Goal: Task Accomplishment & Management: Manage account settings

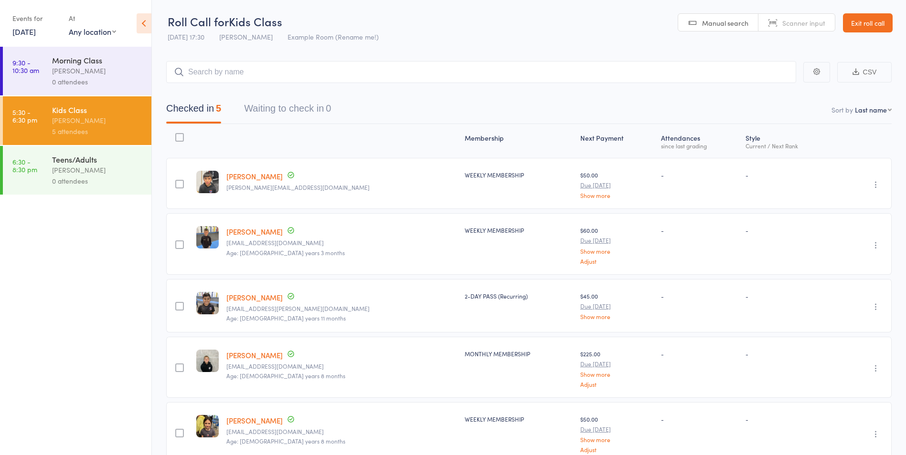
click at [63, 182] on div "0 attendees" at bounding box center [97, 181] width 91 height 11
click at [63, 180] on div "0 attendees" at bounding box center [97, 181] width 91 height 11
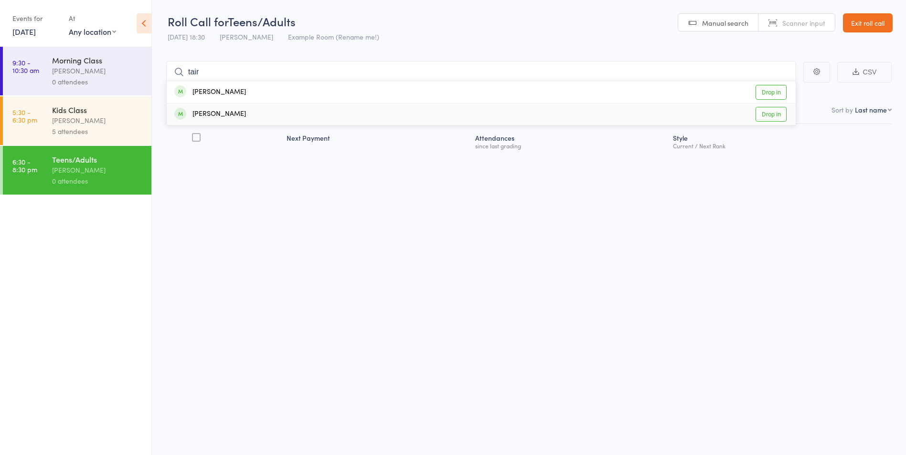
type input "tair"
click at [772, 113] on link "Drop in" at bounding box center [770, 114] width 31 height 15
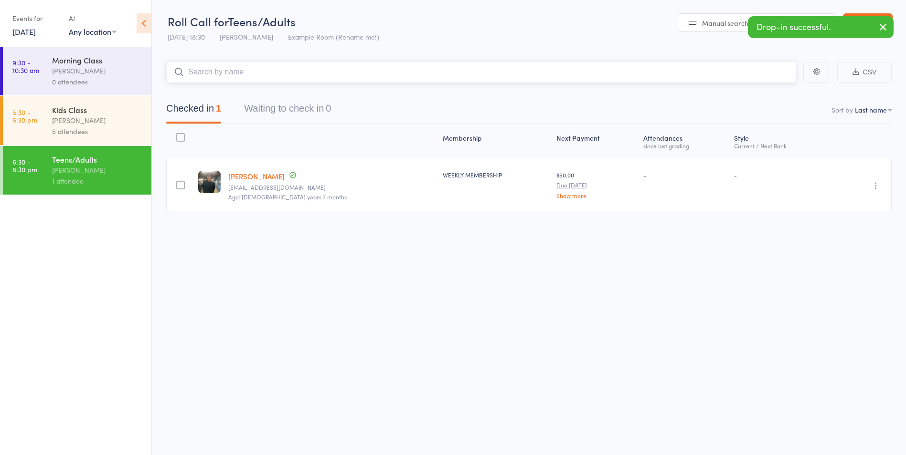
click at [404, 72] on input "search" at bounding box center [481, 72] width 630 height 22
click at [404, 74] on input "search" at bounding box center [481, 72] width 630 height 22
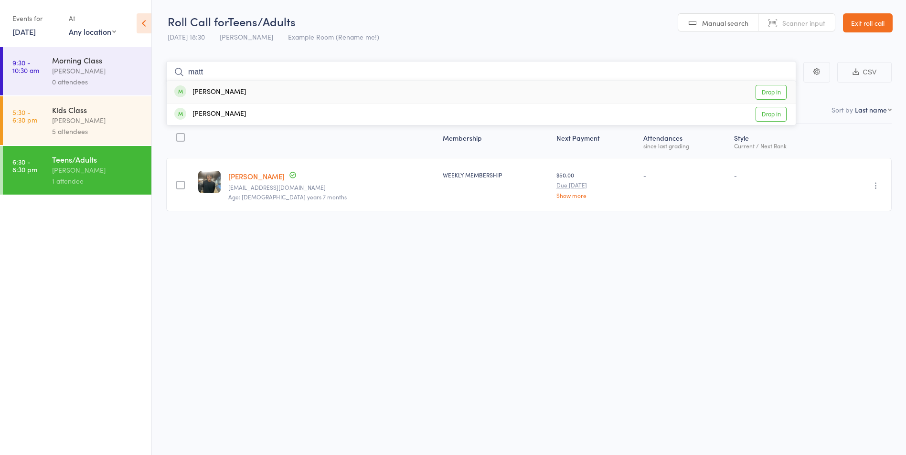
type input "matt"
click at [769, 94] on link "Drop in" at bounding box center [770, 92] width 31 height 15
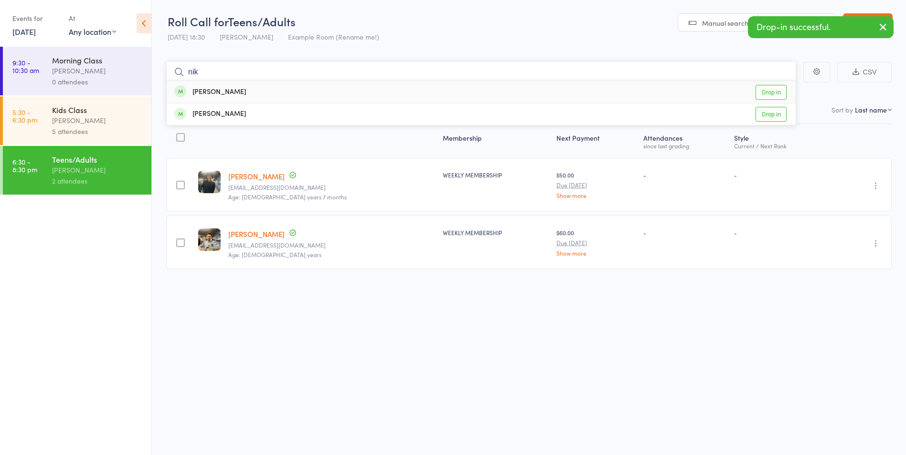
type input "nik"
click at [775, 92] on link "Drop in" at bounding box center [770, 92] width 31 height 15
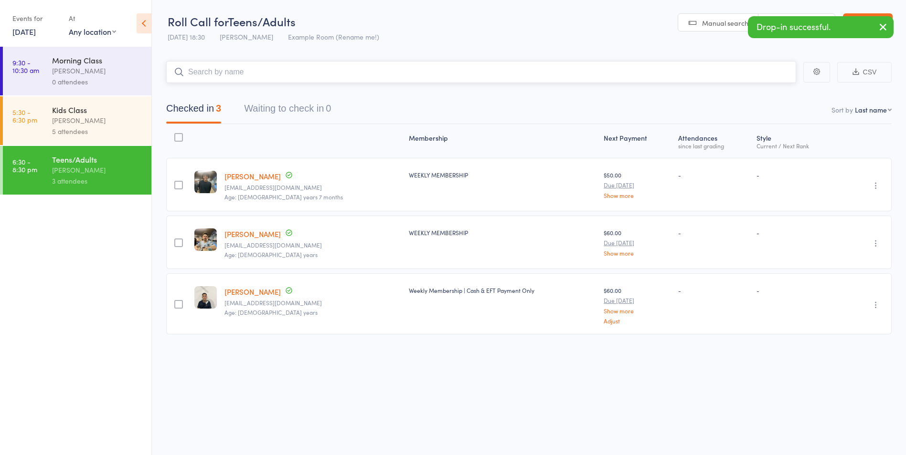
click at [305, 77] on input "search" at bounding box center [481, 72] width 630 height 22
type input "kev"
click at [773, 93] on link "Drop in" at bounding box center [770, 92] width 31 height 15
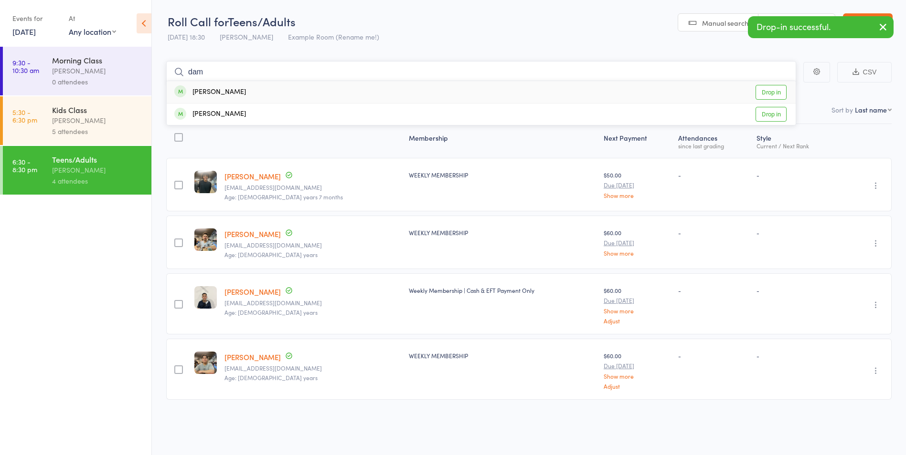
type input "dam"
click at [760, 89] on link "Drop in" at bounding box center [770, 92] width 31 height 15
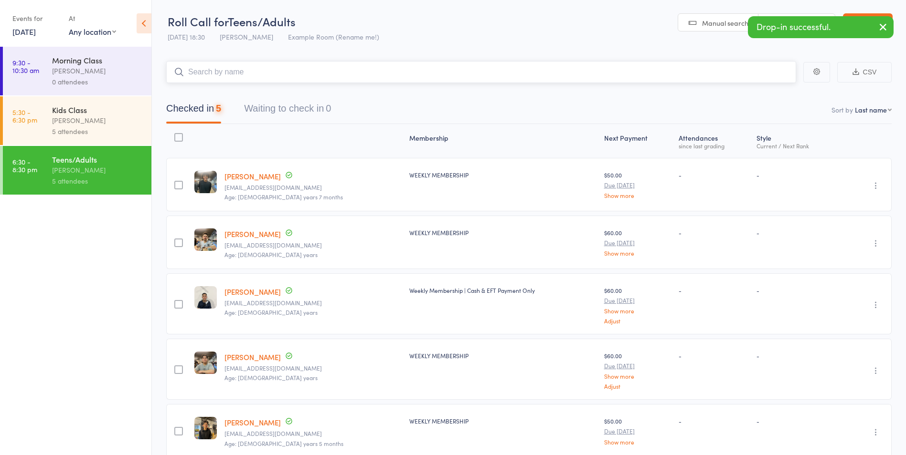
click at [411, 74] on input "search" at bounding box center [481, 72] width 630 height 22
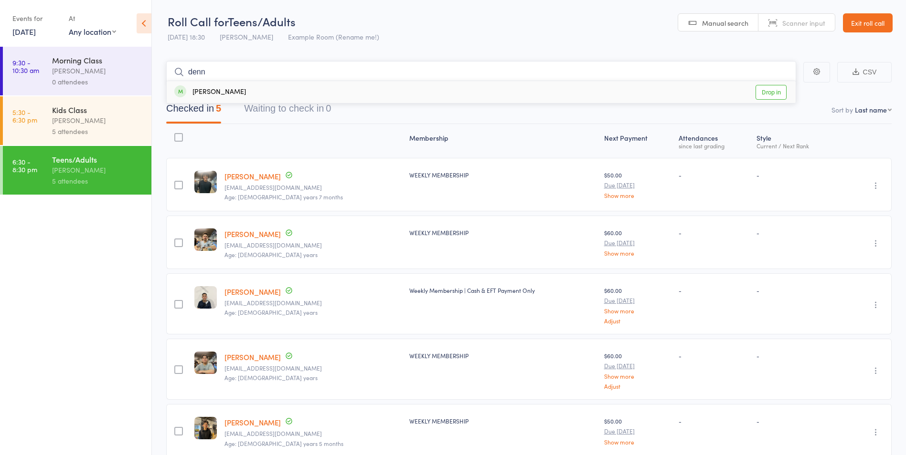
type input "denn"
click at [769, 90] on link "Drop in" at bounding box center [770, 92] width 31 height 15
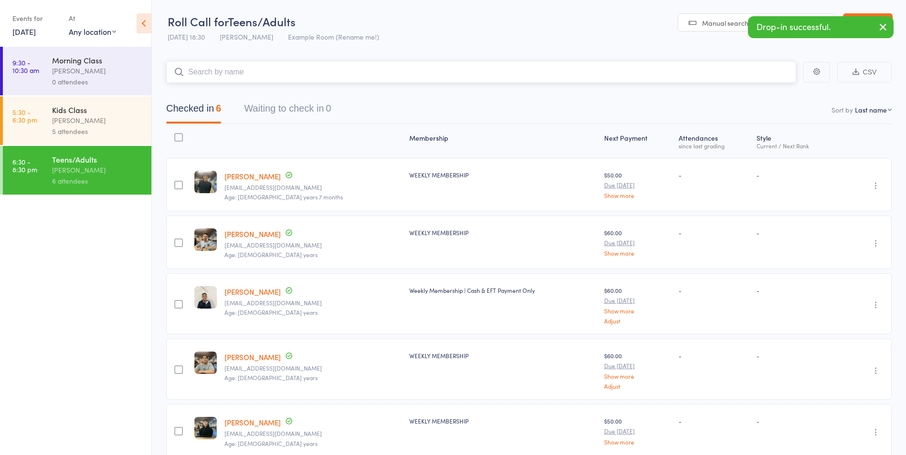
click at [633, 69] on input "search" at bounding box center [481, 72] width 630 height 22
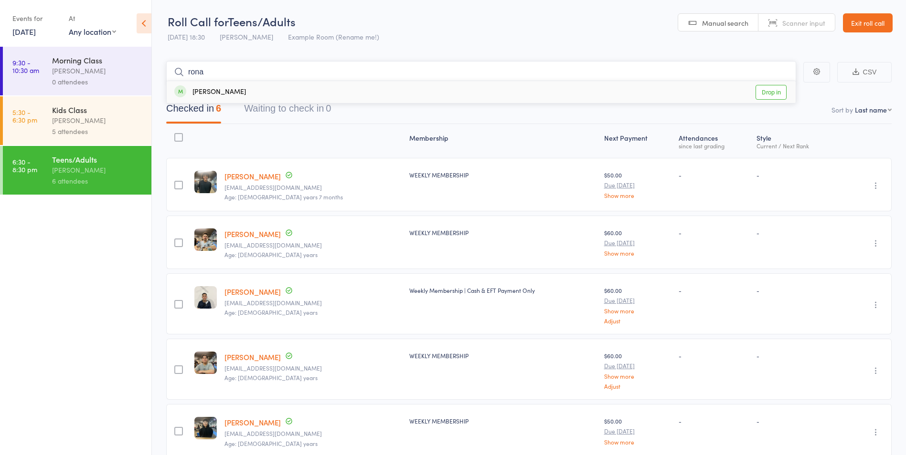
type input "rona"
click at [778, 89] on link "Drop in" at bounding box center [770, 92] width 31 height 15
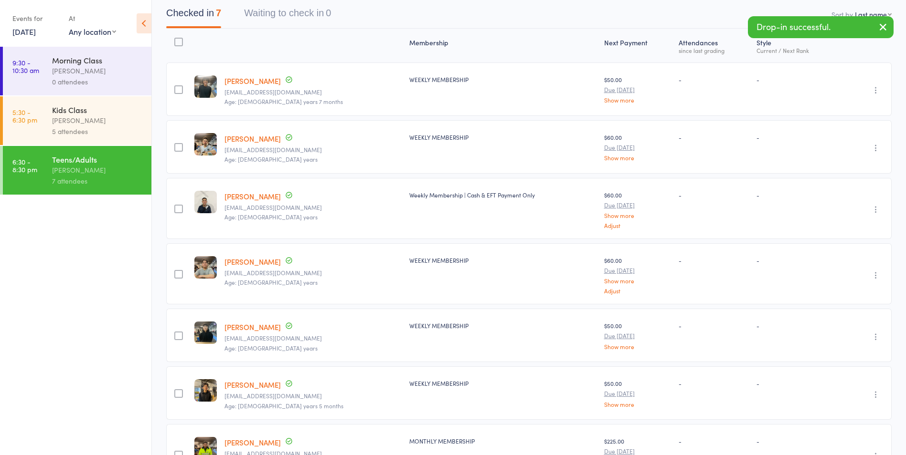
scroll to position [48, 0]
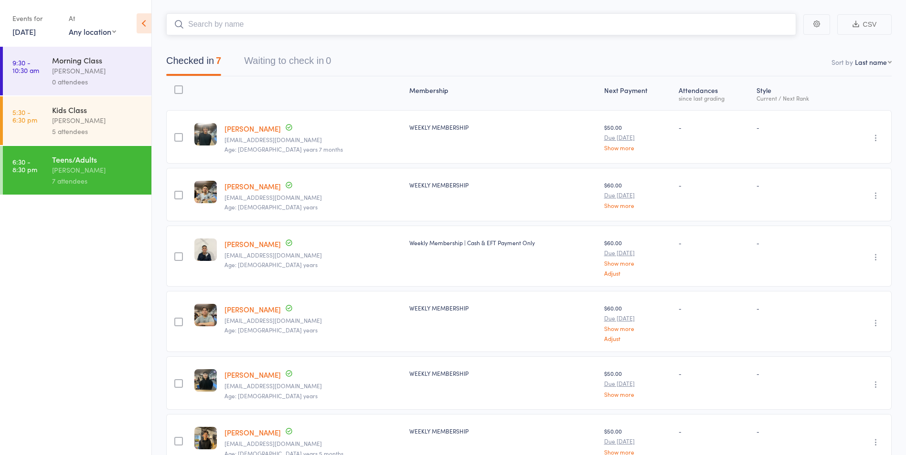
click at [417, 29] on input "search" at bounding box center [481, 24] width 630 height 22
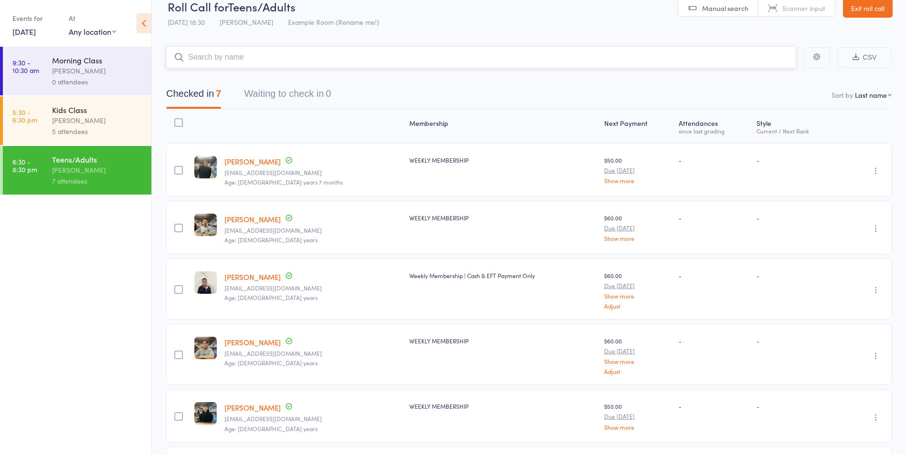
scroll to position [0, 0]
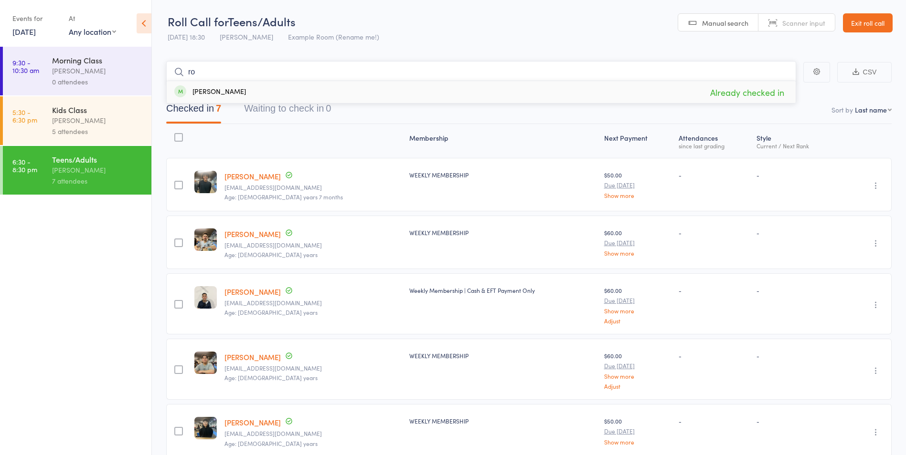
type input "r"
type input "[PERSON_NAME]"
click at [777, 96] on link "Drop in" at bounding box center [770, 92] width 31 height 15
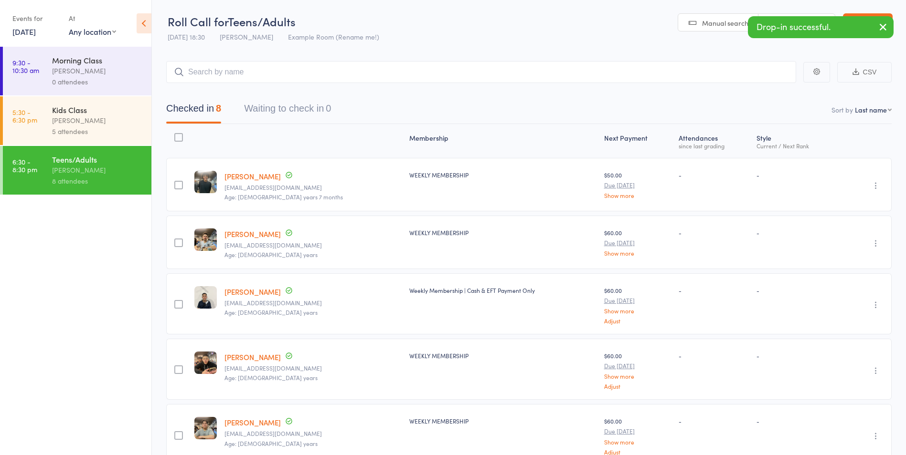
click at [879, 242] on icon "button" at bounding box center [876, 244] width 10 height 10
click at [851, 325] on li "Remove" at bounding box center [841, 326] width 79 height 13
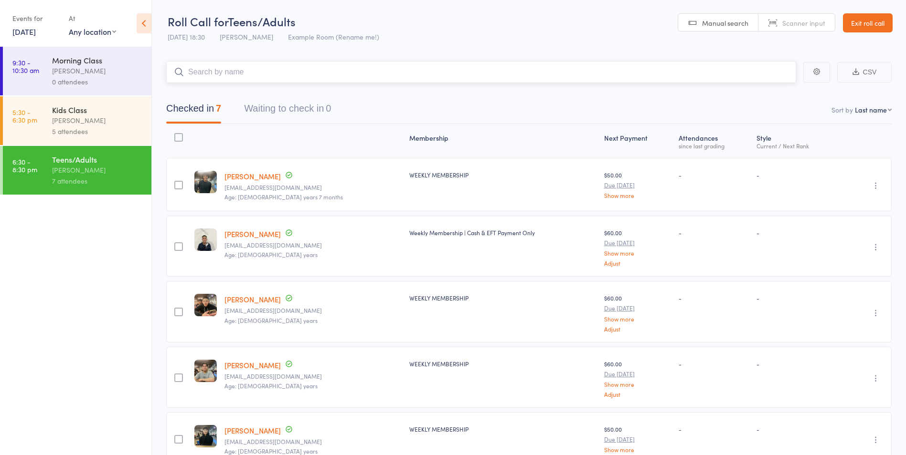
click at [345, 76] on input "search" at bounding box center [481, 72] width 630 height 22
type input "matt"
click at [759, 116] on link "Drop in" at bounding box center [770, 114] width 31 height 15
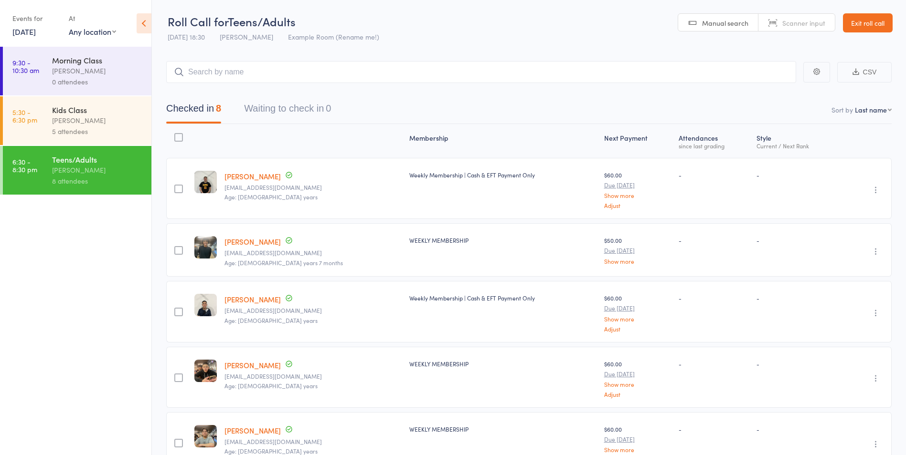
click at [846, 11] on header "Roll Call for Teens/Adults [DATE] 18:30 [PERSON_NAME] Example Room (Rename me!)…" at bounding box center [529, 23] width 754 height 47
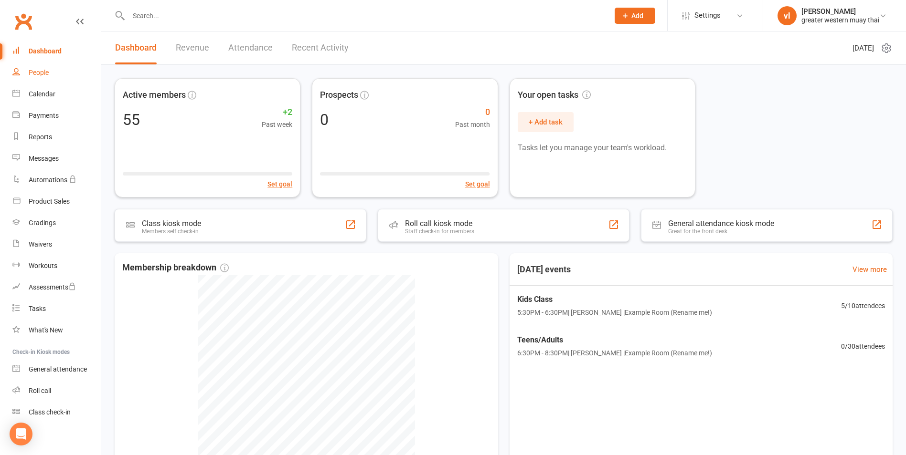
click at [52, 74] on link "People" at bounding box center [56, 72] width 88 height 21
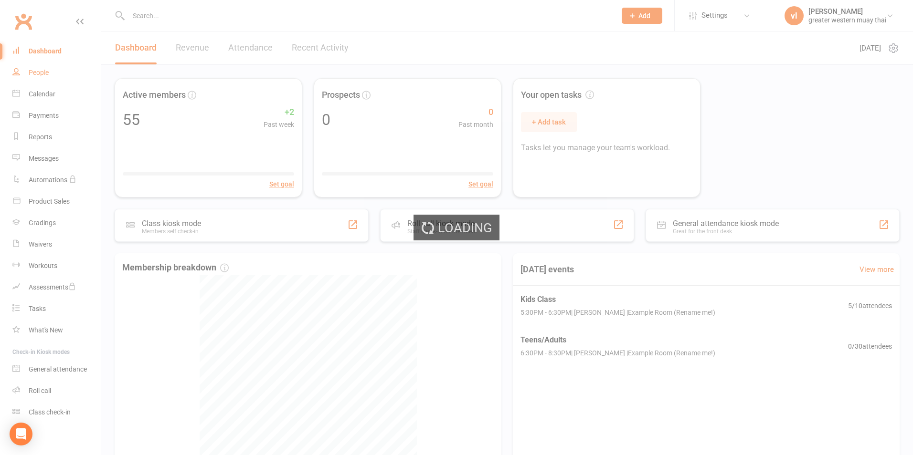
select select "25"
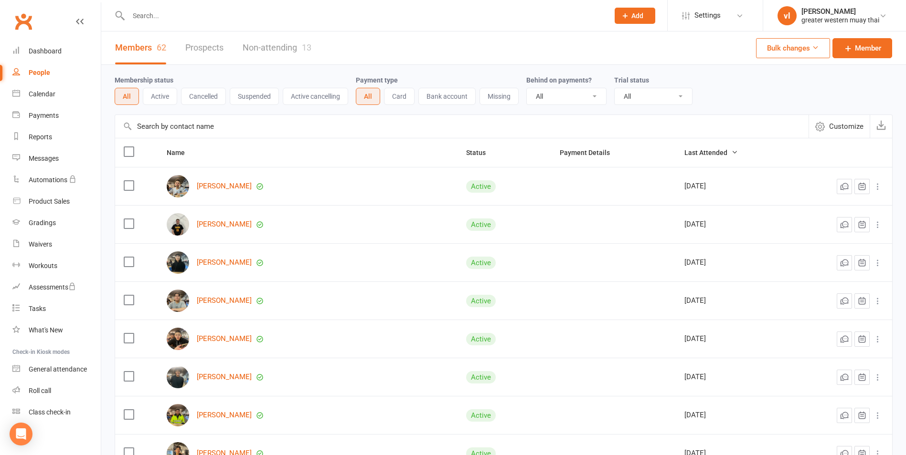
click at [582, 95] on select "All No Yes" at bounding box center [566, 96] width 79 height 16
select select "true"
click at [528, 89] on select "All No Yes" at bounding box center [566, 96] width 79 height 16
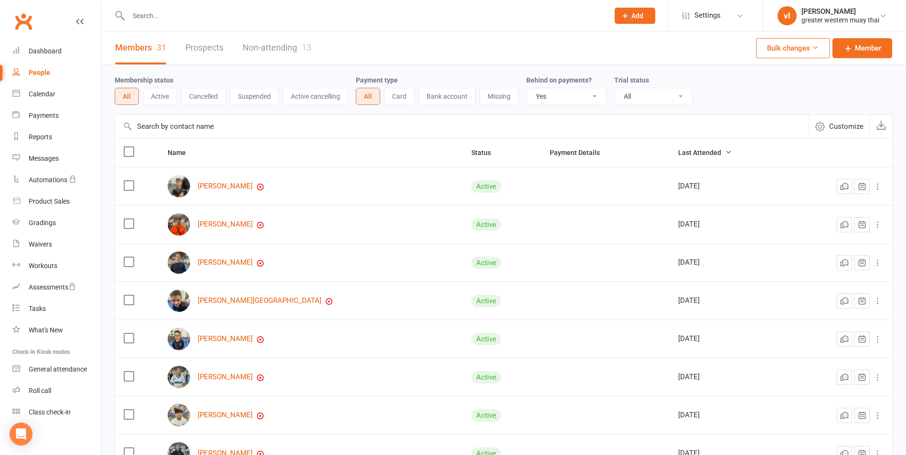
click at [547, 100] on select "All No Yes" at bounding box center [566, 96] width 79 height 16
select select
click at [528, 89] on select "All No Yes" at bounding box center [566, 96] width 79 height 16
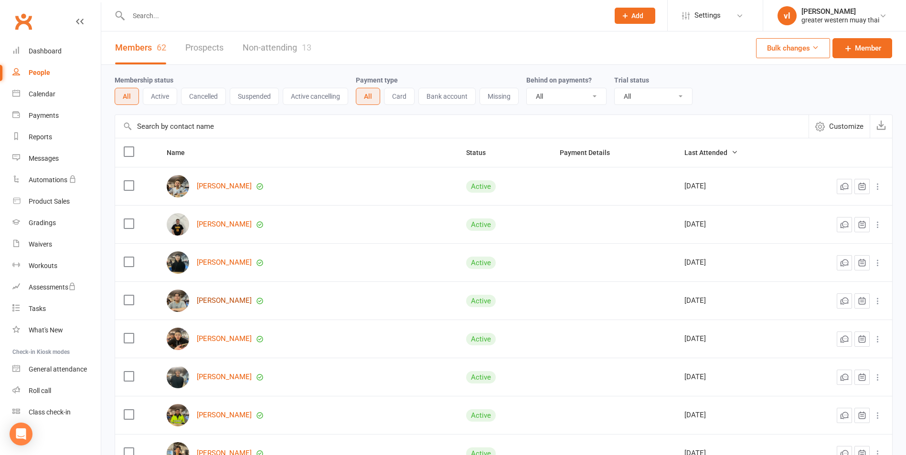
click at [224, 303] on link "[PERSON_NAME]" at bounding box center [224, 301] width 55 height 8
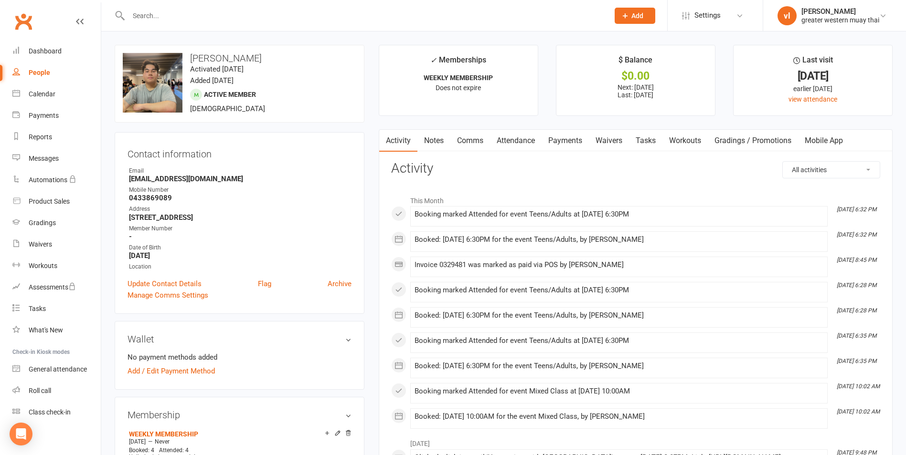
click at [566, 141] on link "Payments" at bounding box center [564, 141] width 47 height 22
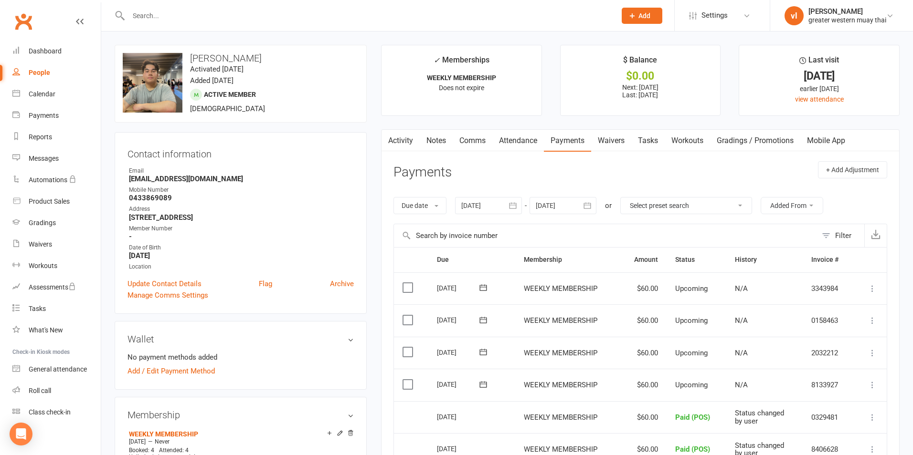
select select "25"
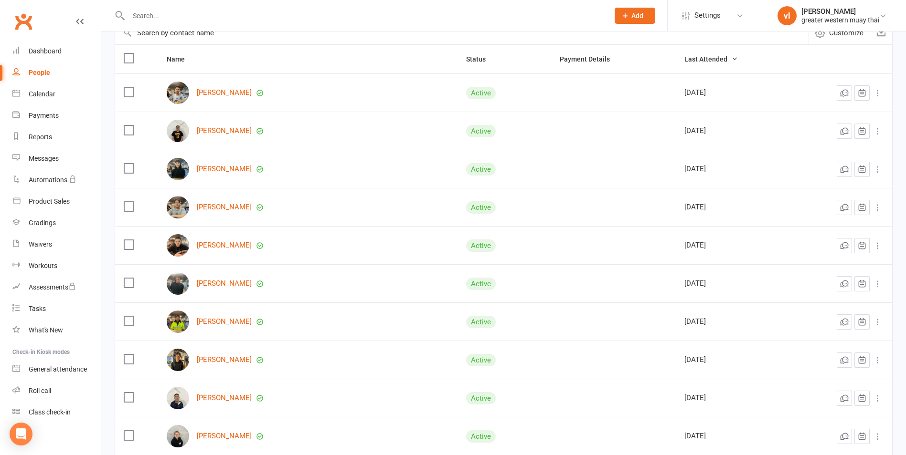
scroll to position [95, 0]
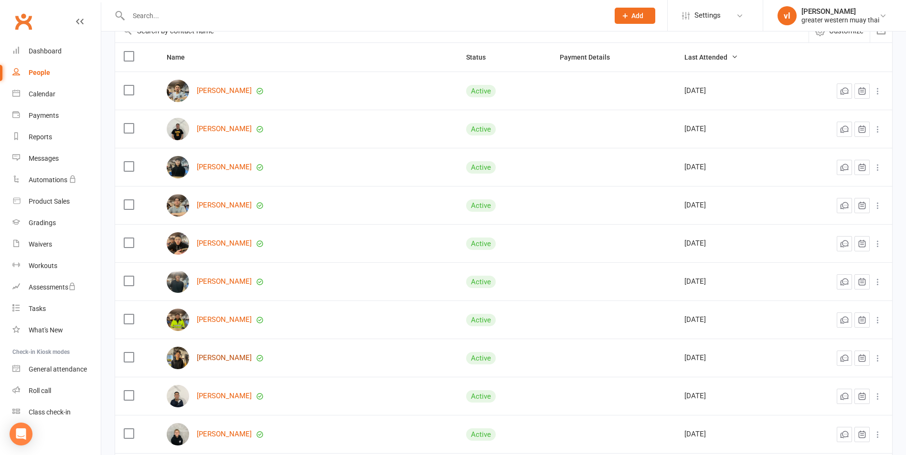
click at [215, 361] on link "[PERSON_NAME]" at bounding box center [224, 358] width 55 height 8
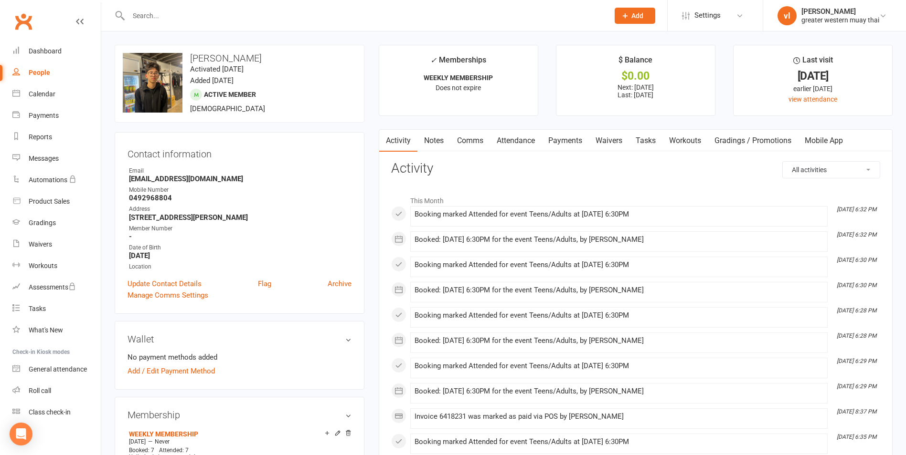
click at [579, 144] on link "Payments" at bounding box center [564, 141] width 47 height 22
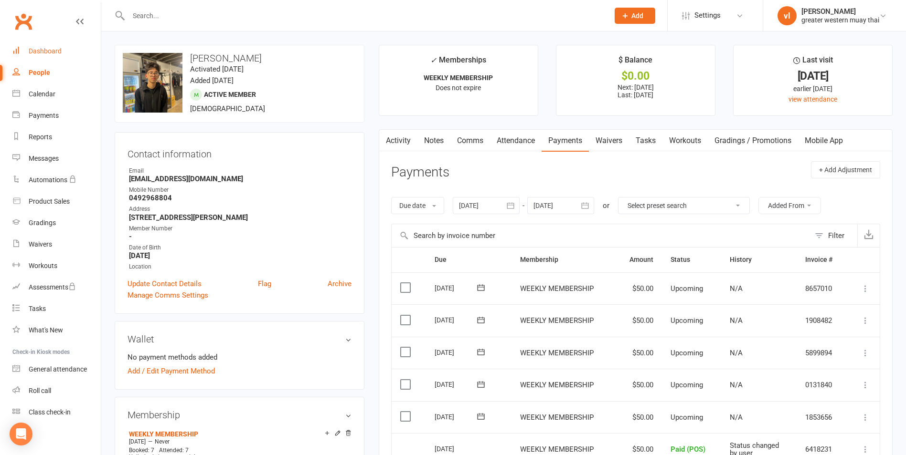
click at [54, 49] on div "Dashboard" at bounding box center [45, 51] width 33 height 8
